Goal: Information Seeking & Learning: Learn about a topic

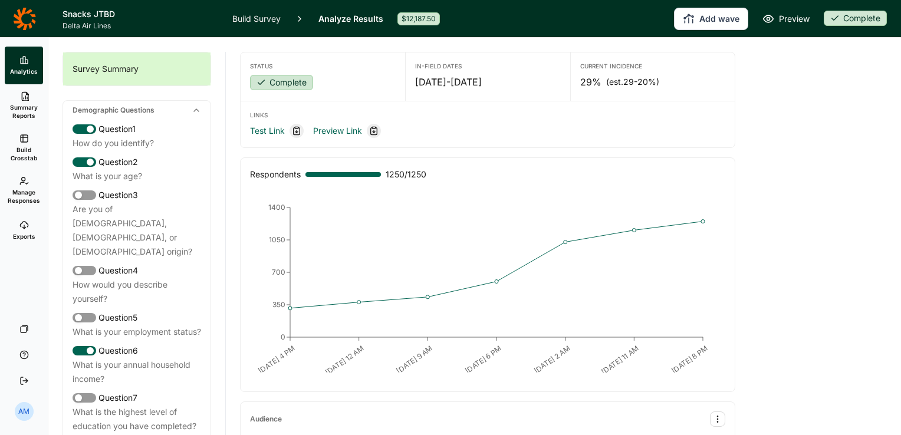
click at [21, 61] on use at bounding box center [24, 60] width 7 height 7
click at [18, 221] on link "Exports" at bounding box center [24, 231] width 38 height 38
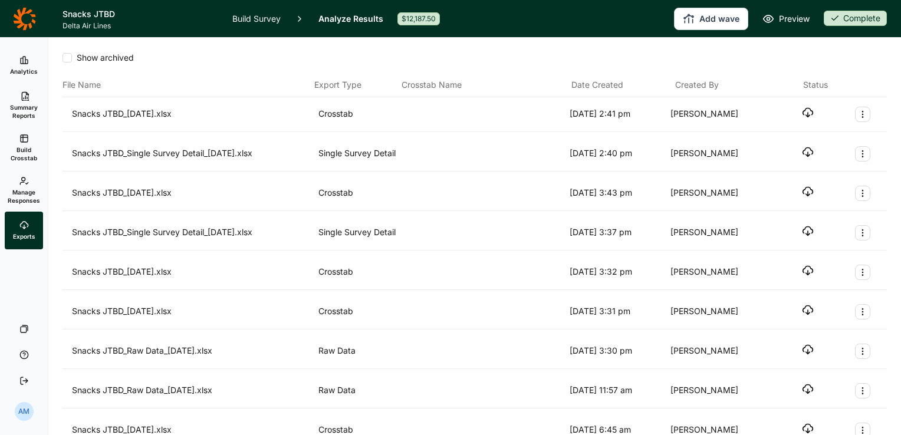
click at [25, 195] on span "Manage Responses" at bounding box center [24, 196] width 32 height 17
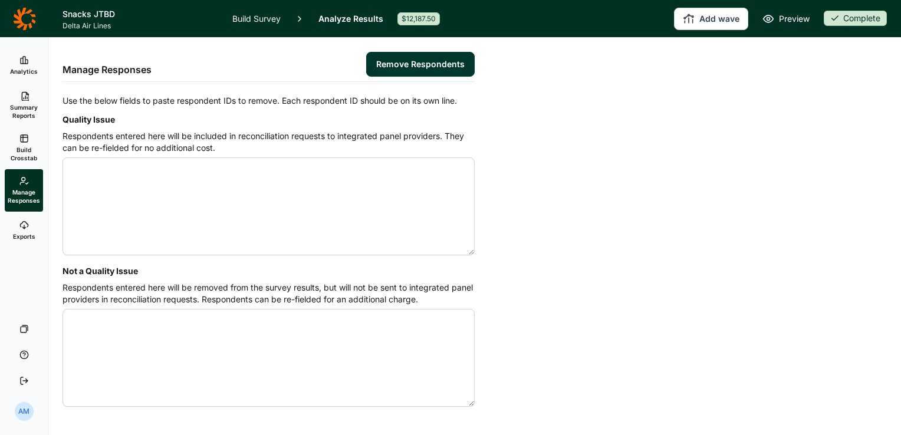
click at [24, 68] on span "Analytics" at bounding box center [24, 71] width 28 height 8
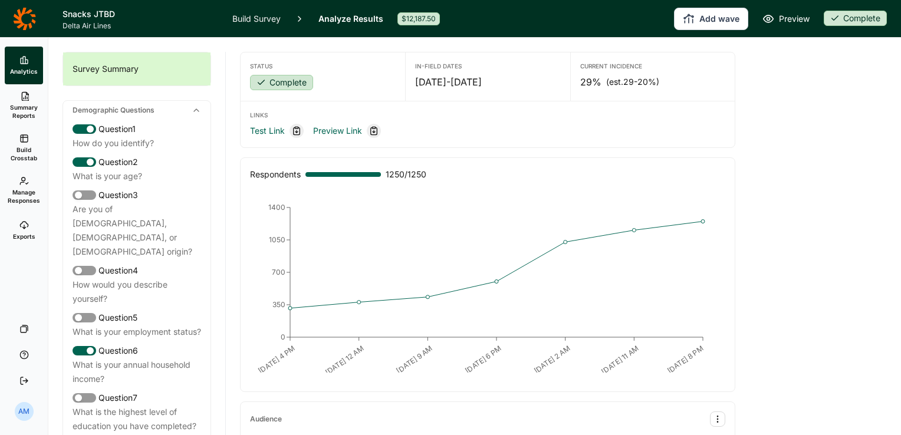
click at [24, 100] on use at bounding box center [25, 96] width 7 height 9
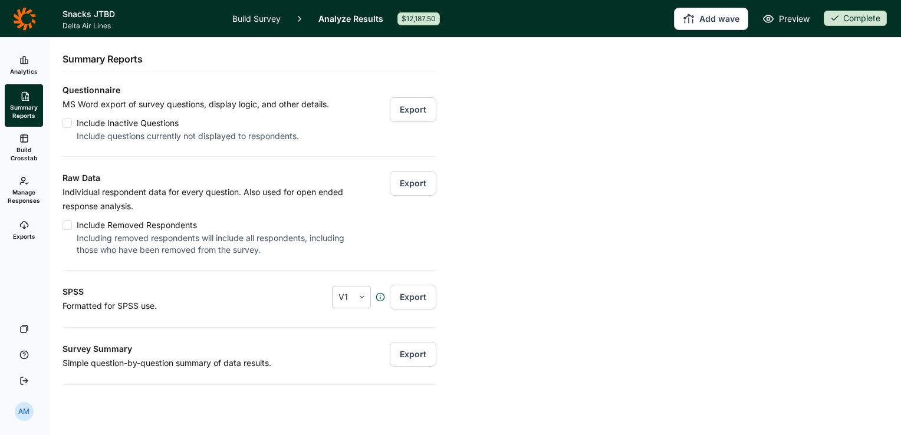
click at [396, 183] on button "Export" at bounding box center [413, 183] width 47 height 25
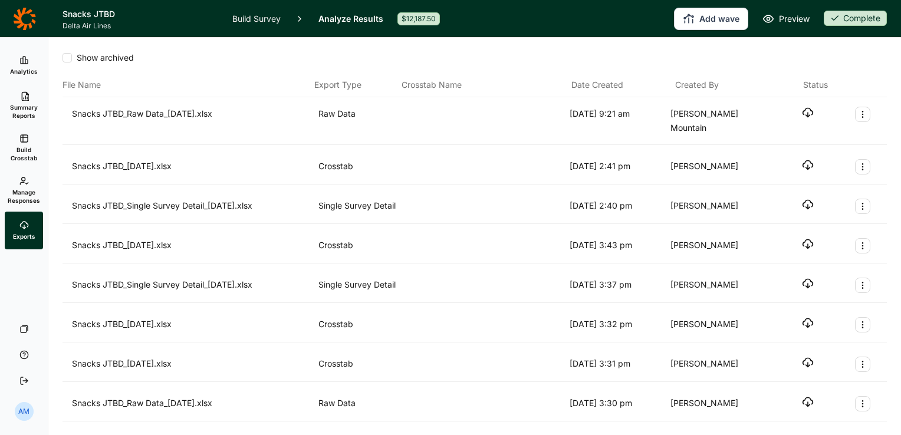
click at [803, 110] on use "button" at bounding box center [808, 113] width 10 height 9
click at [174, 68] on div "Show archived" at bounding box center [475, 62] width 825 height 21
click at [26, 65] on link "Analytics" at bounding box center [24, 66] width 38 height 38
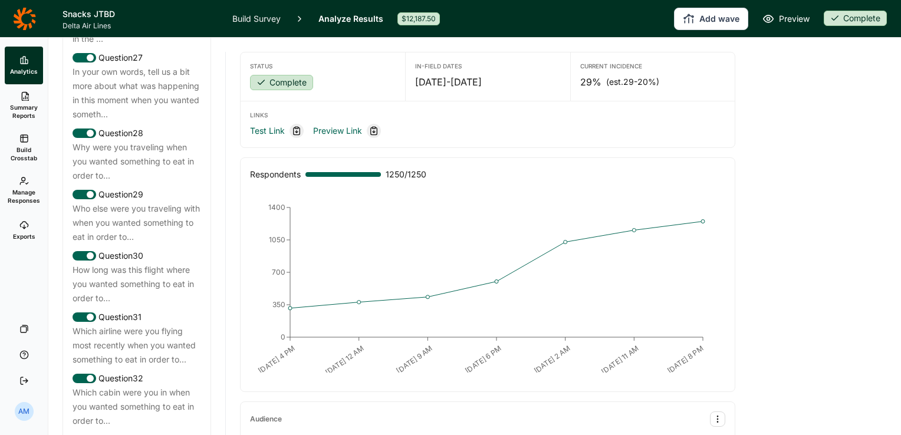
scroll to position [2318, 0]
click at [31, 93] on link "Summary Reports" at bounding box center [24, 105] width 38 height 42
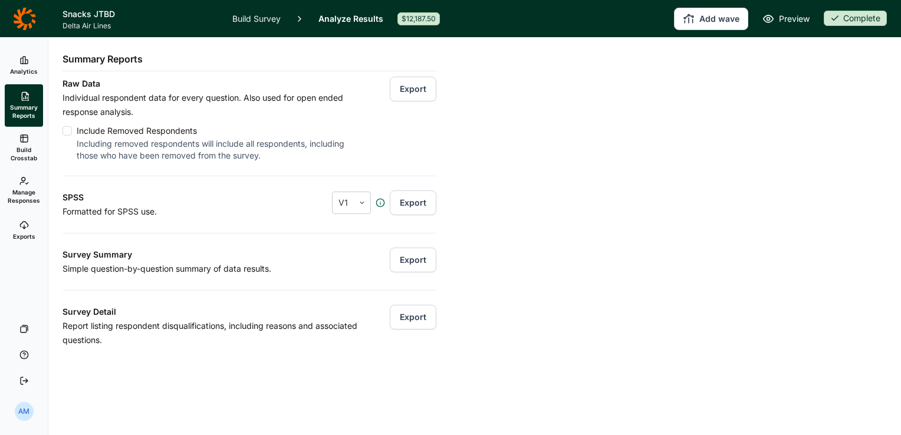
scroll to position [100, 0]
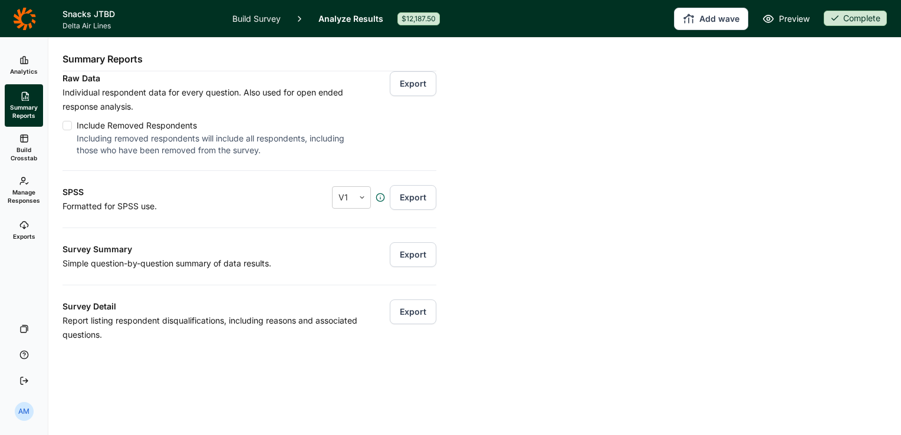
click at [27, 155] on span "Build Crosstab" at bounding box center [23, 154] width 29 height 17
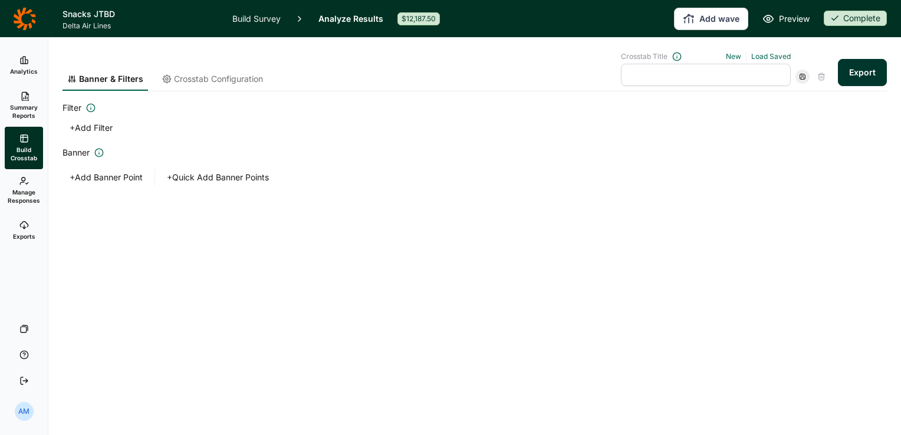
click at [28, 188] on span "Manage Responses" at bounding box center [24, 196] width 32 height 17
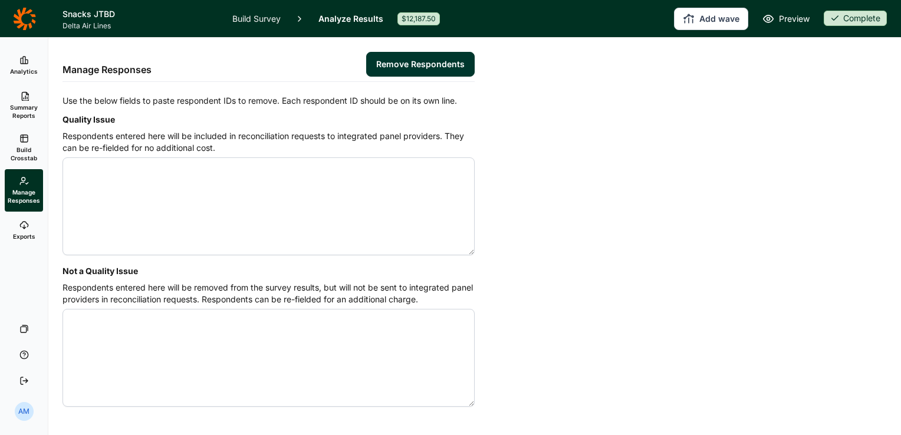
click at [24, 228] on use at bounding box center [24, 225] width 8 height 7
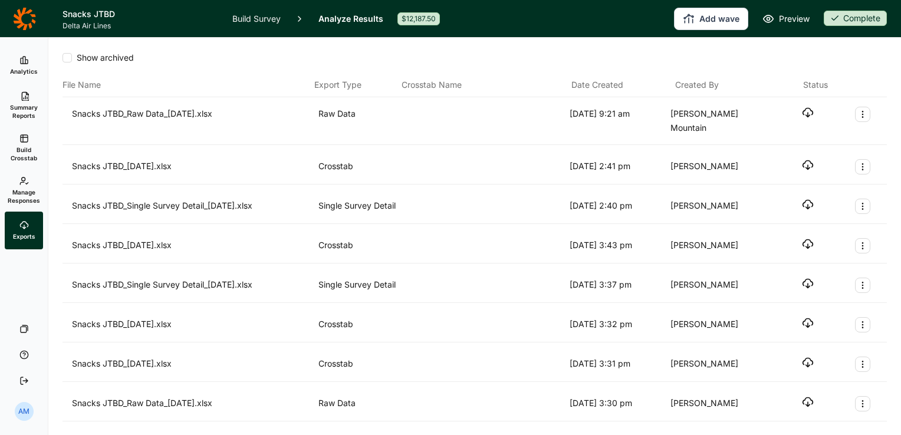
click at [21, 63] on use at bounding box center [24, 60] width 7 height 7
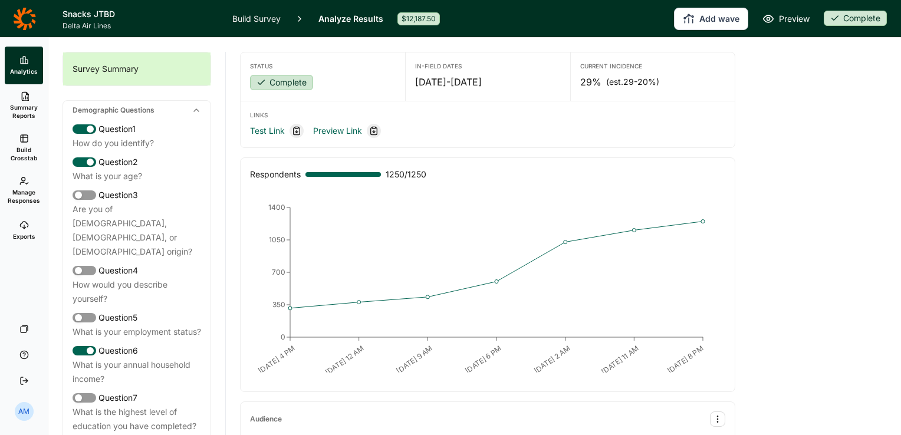
click at [31, 106] on span "Summary Reports" at bounding box center [23, 111] width 29 height 17
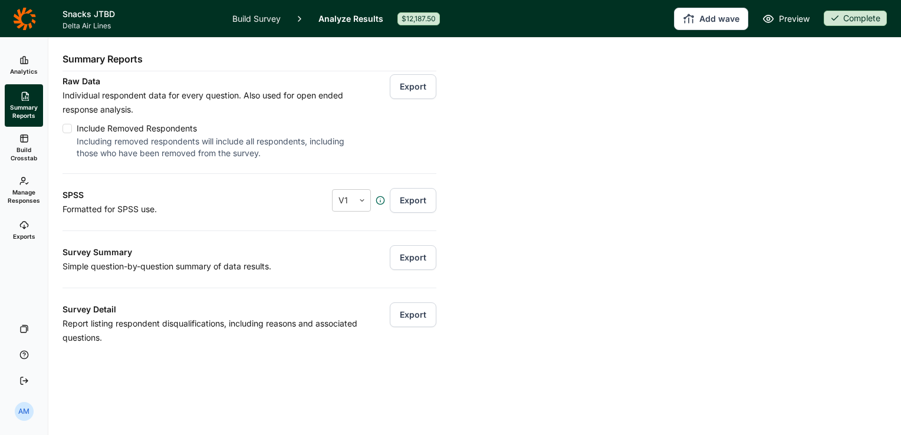
scroll to position [100, 0]
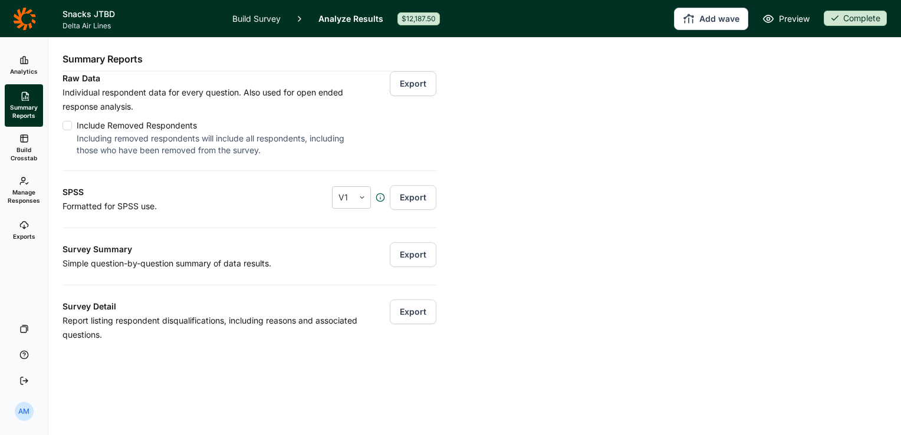
click at [28, 70] on span "Analytics" at bounding box center [24, 71] width 28 height 8
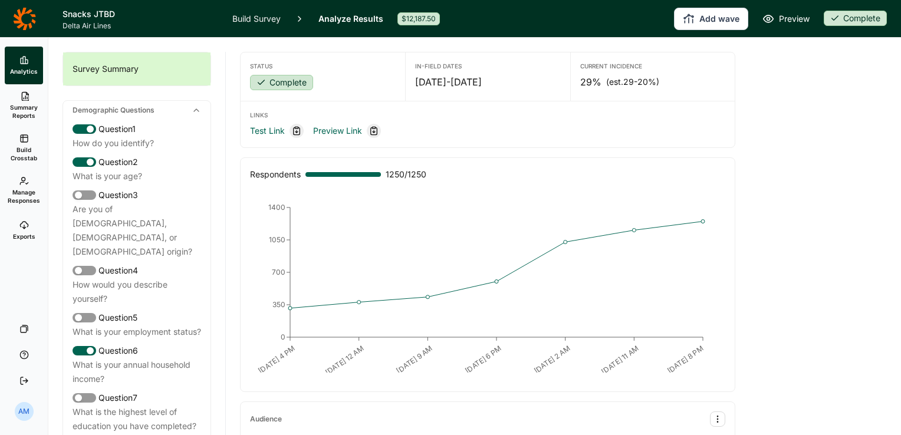
click at [25, 114] on span "Summary Reports" at bounding box center [23, 111] width 29 height 17
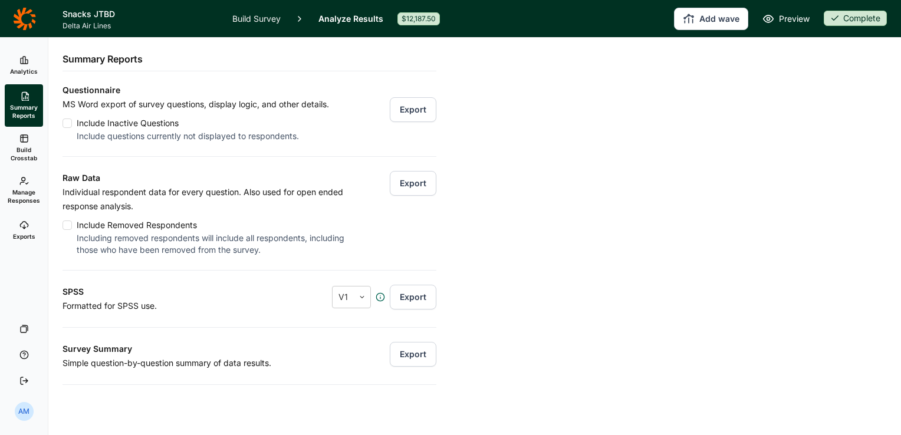
click at [20, 222] on icon at bounding box center [23, 225] width 9 height 9
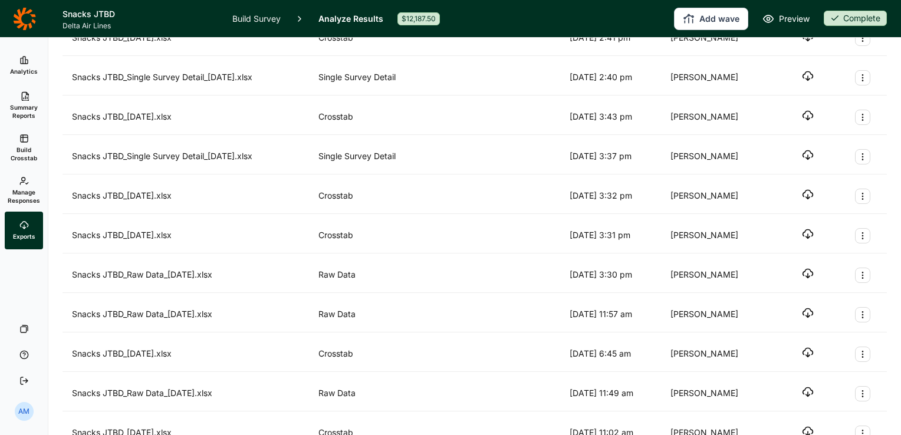
scroll to position [129, 0]
click at [802, 267] on icon "button" at bounding box center [808, 273] width 12 height 12
click at [505, 188] on div at bounding box center [483, 195] width 161 height 15
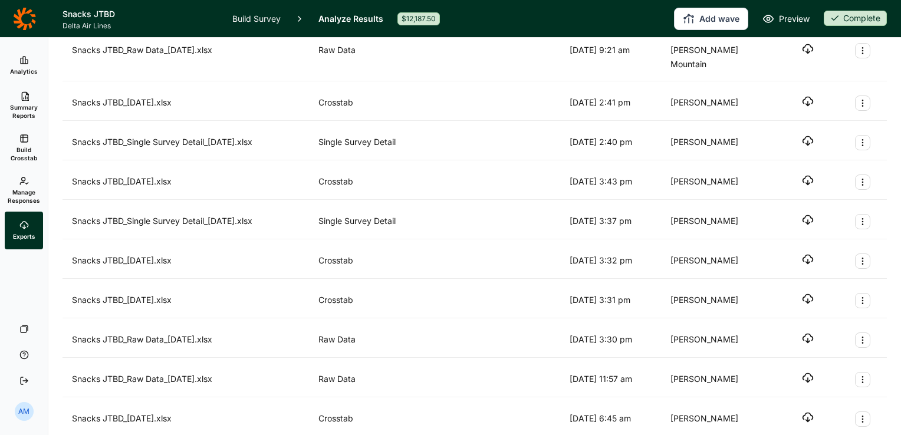
scroll to position [52, 0]
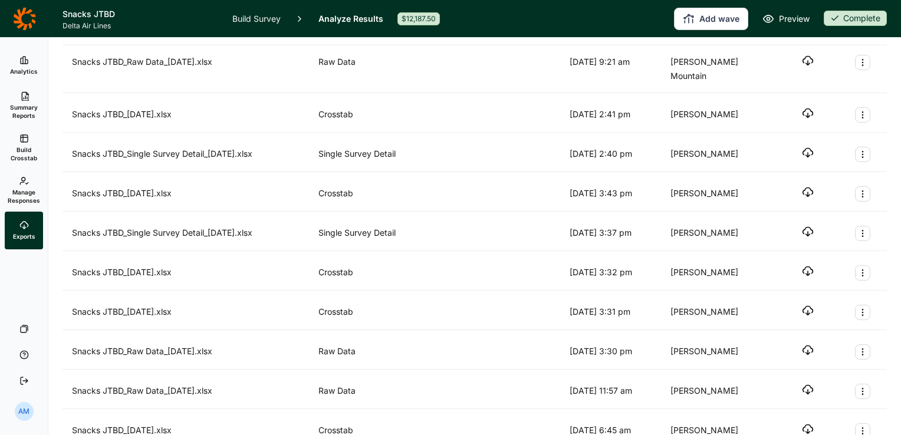
click at [804, 186] on icon "button" at bounding box center [808, 192] width 12 height 12
